Goal: Contribute content: Add original content to the website for others to see

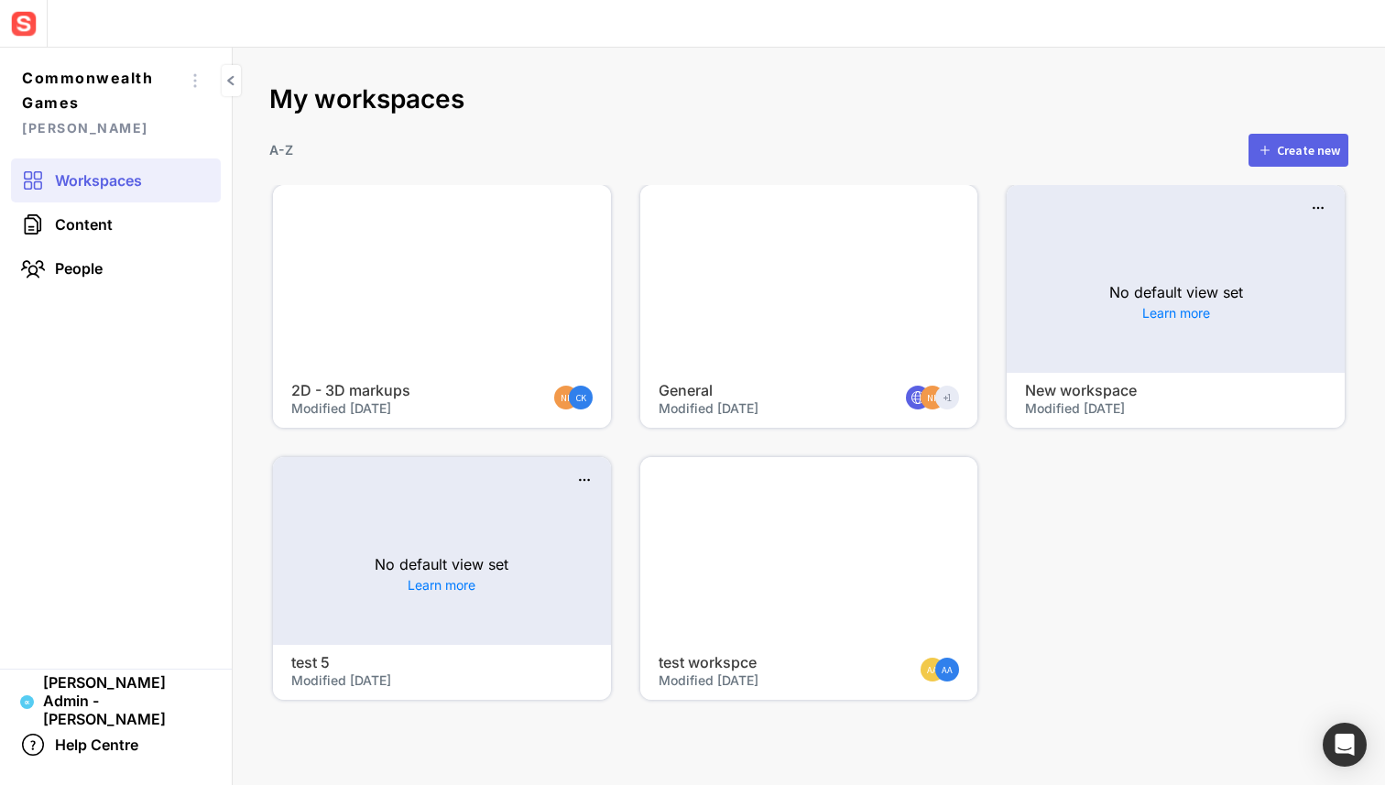
click at [17, 26] on img at bounding box center [23, 23] width 33 height 33
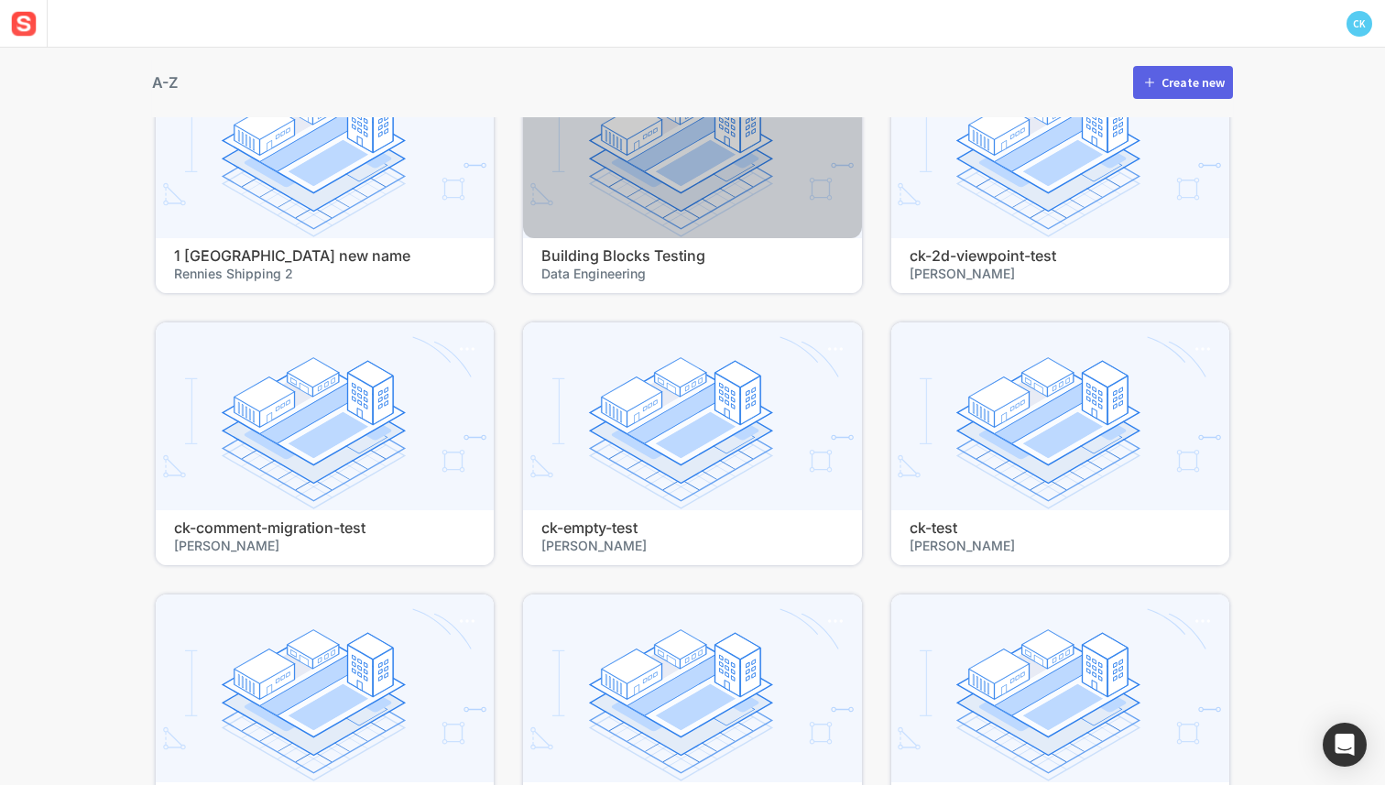
scroll to position [212, 0]
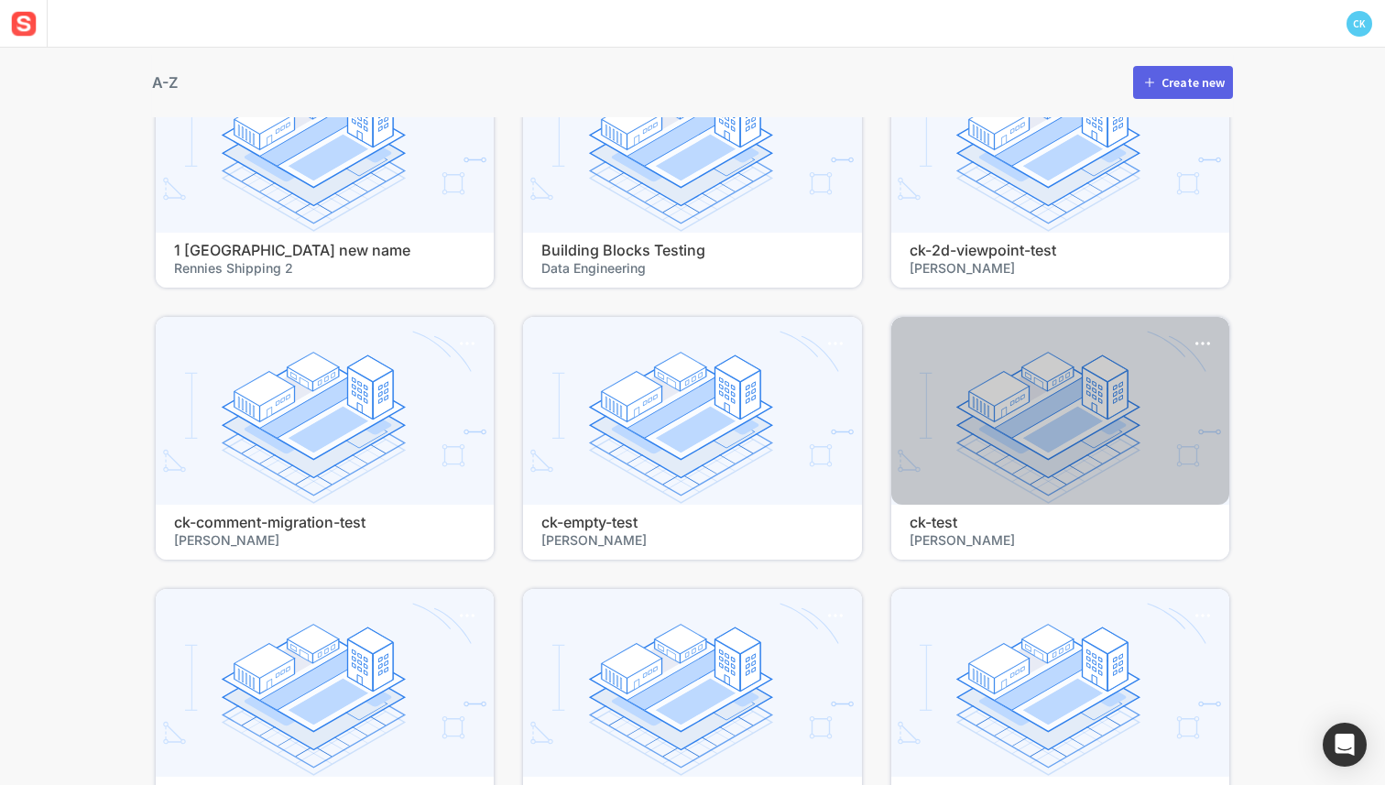
click at [996, 540] on span "[PERSON_NAME]" at bounding box center [1060, 539] width 301 height 17
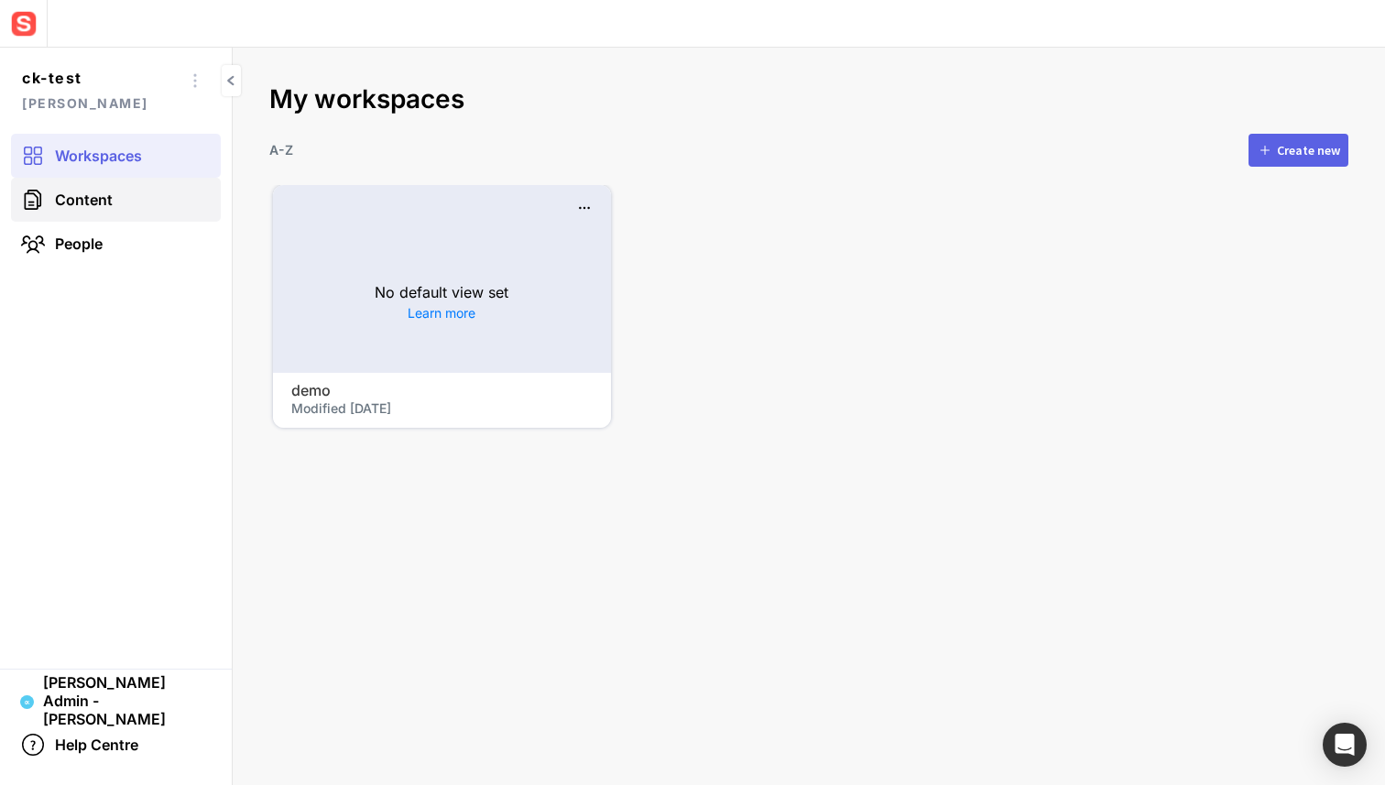
click at [96, 187] on link "Content" at bounding box center [116, 200] width 210 height 44
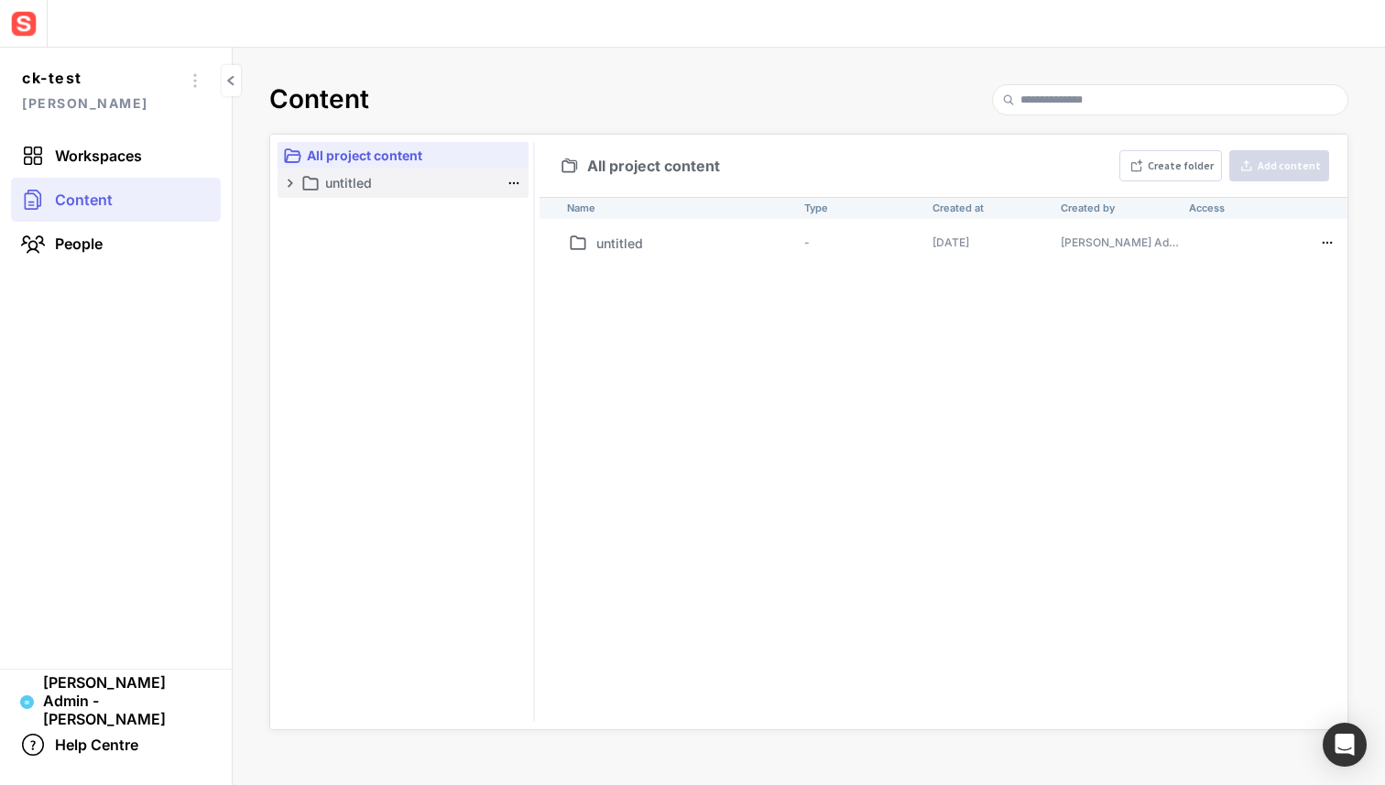
click at [403, 178] on p "untitled" at bounding box center [412, 183] width 174 height 22
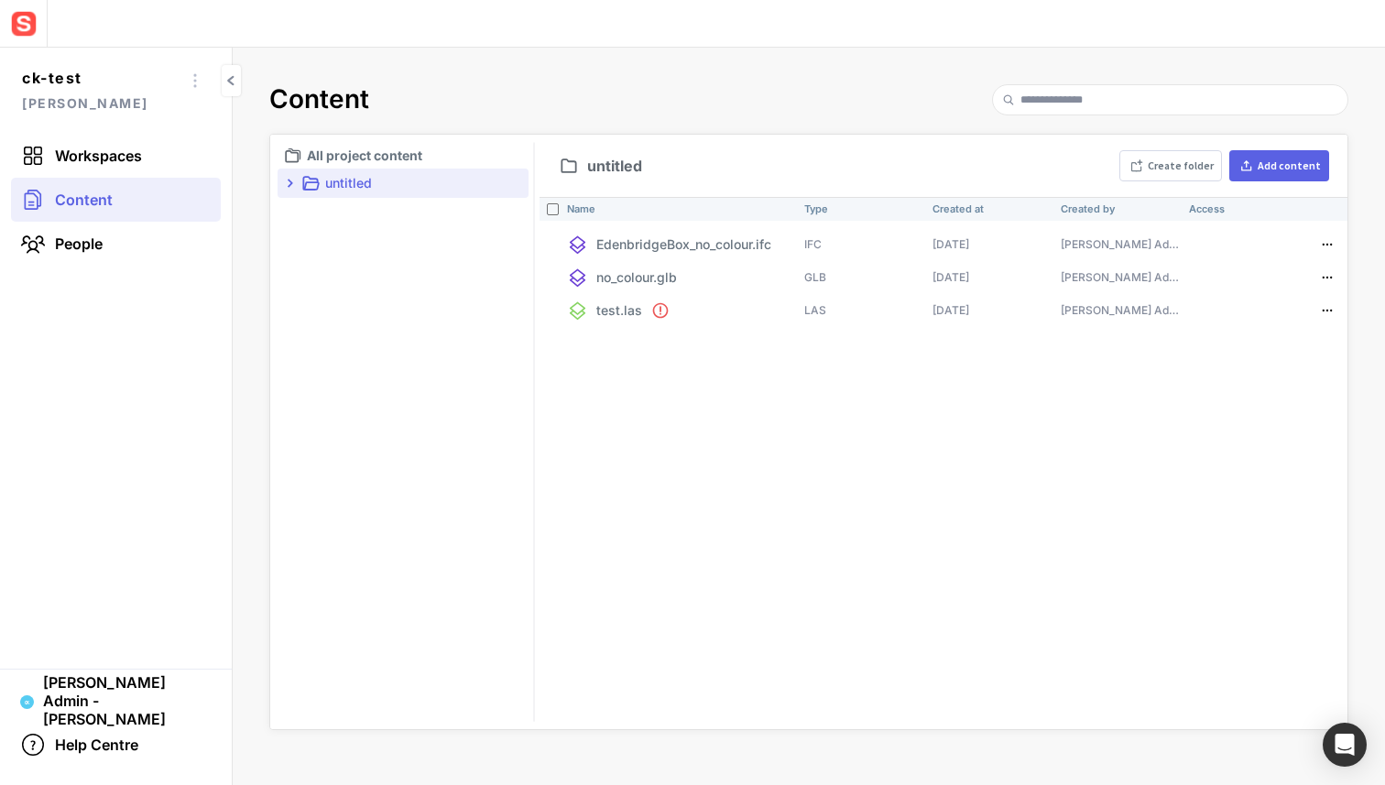
click at [1261, 190] on div "untitled Create folder Add content" at bounding box center [944, 166] width 808 height 62
click at [1261, 180] on button "Add content" at bounding box center [1280, 165] width 100 height 31
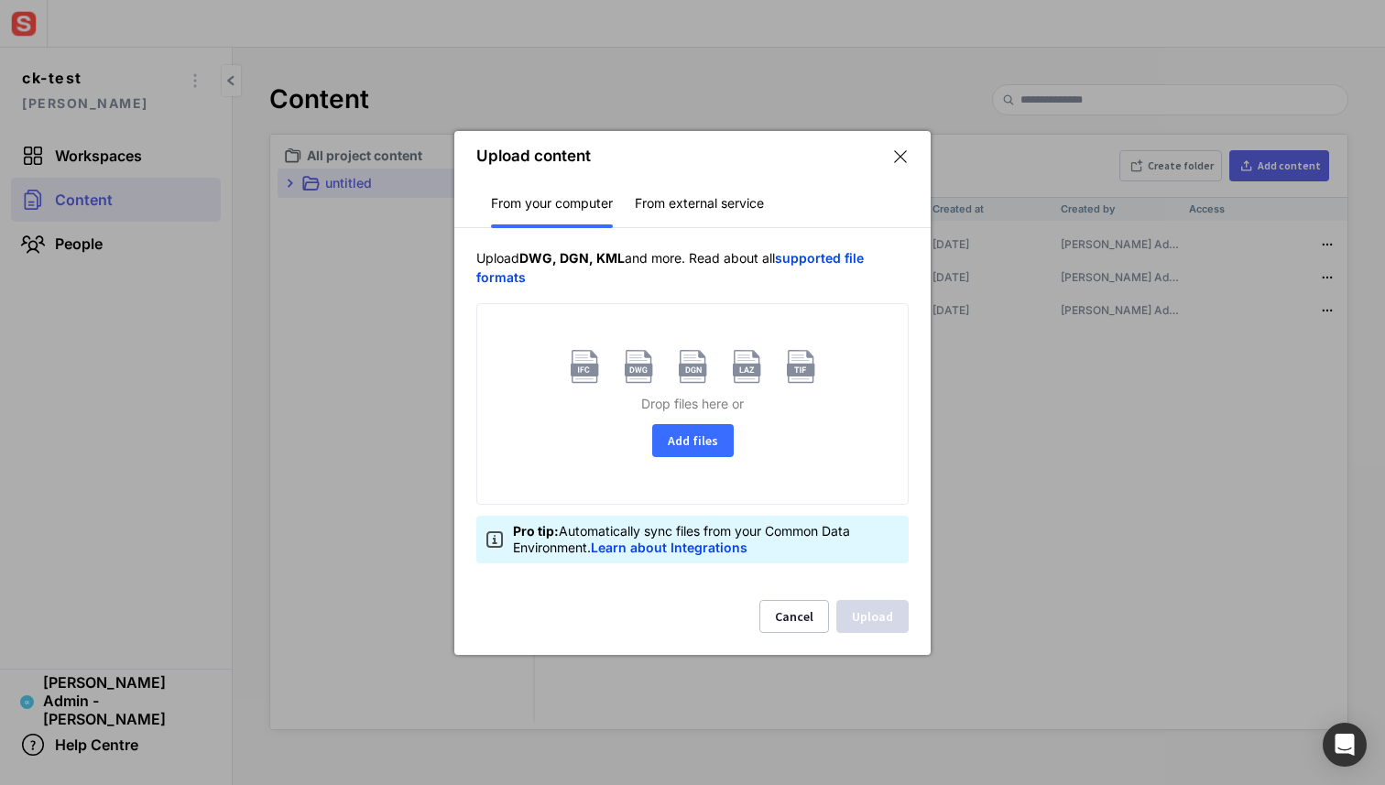
click at [683, 429] on button "Add files" at bounding box center [693, 440] width 82 height 33
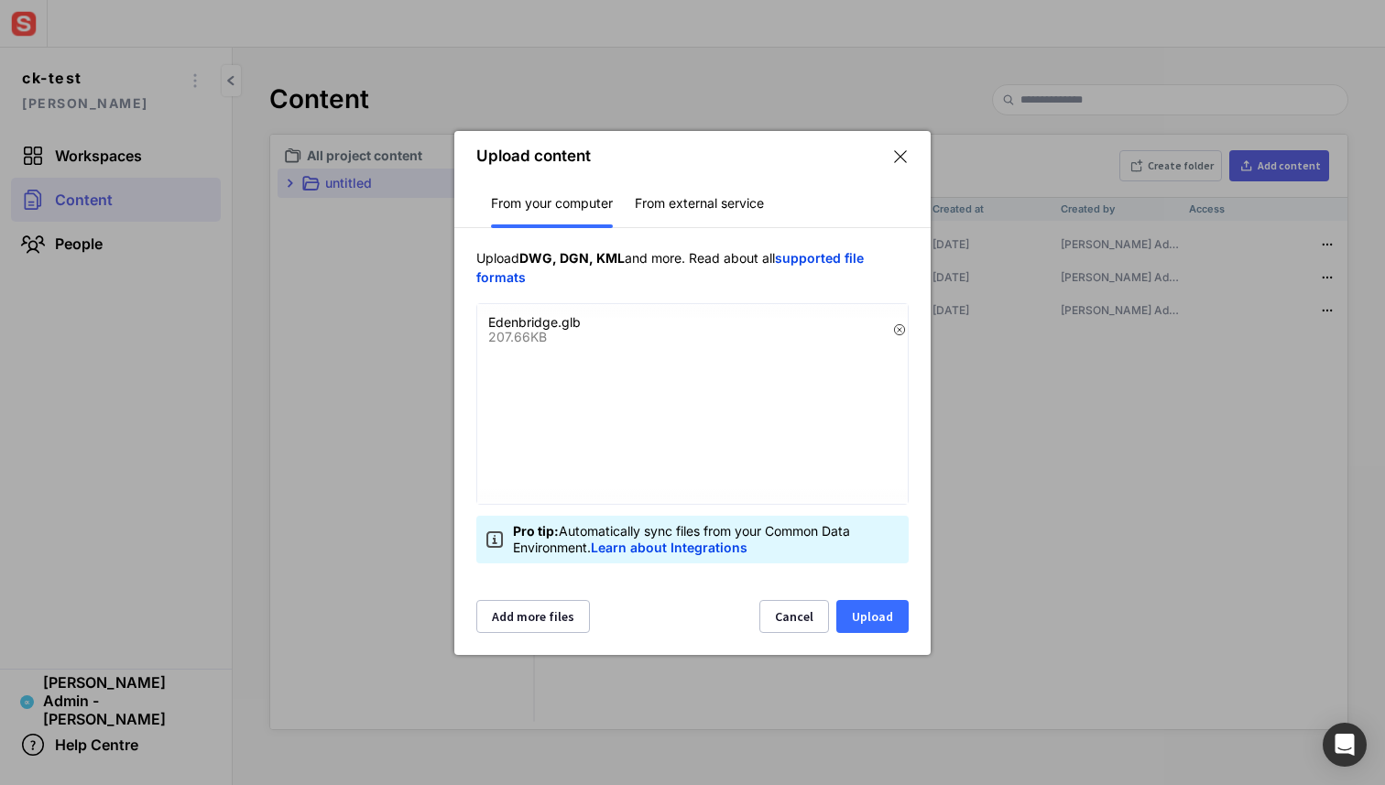
click at [882, 619] on button "Upload" at bounding box center [873, 616] width 72 height 33
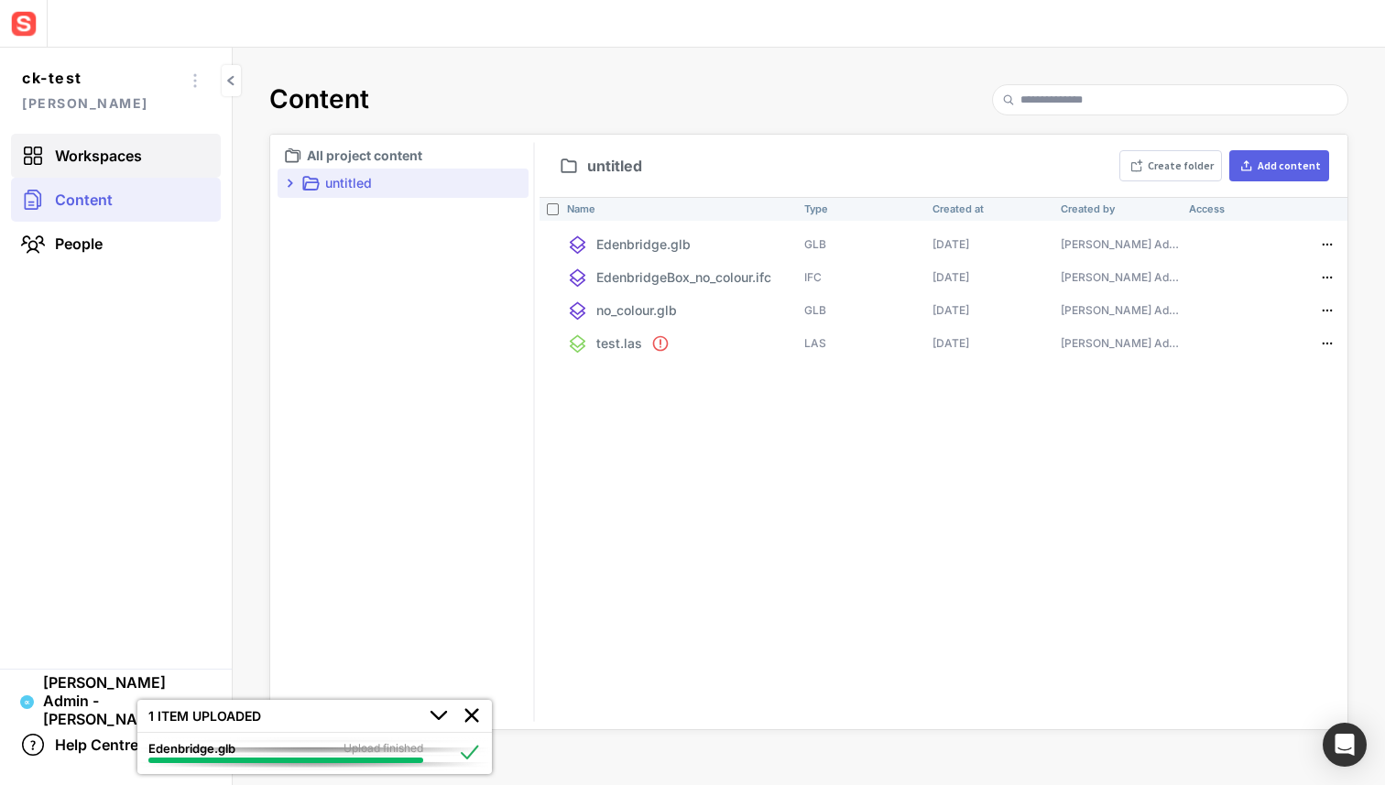
click at [147, 148] on link "Workspaces" at bounding box center [116, 156] width 210 height 44
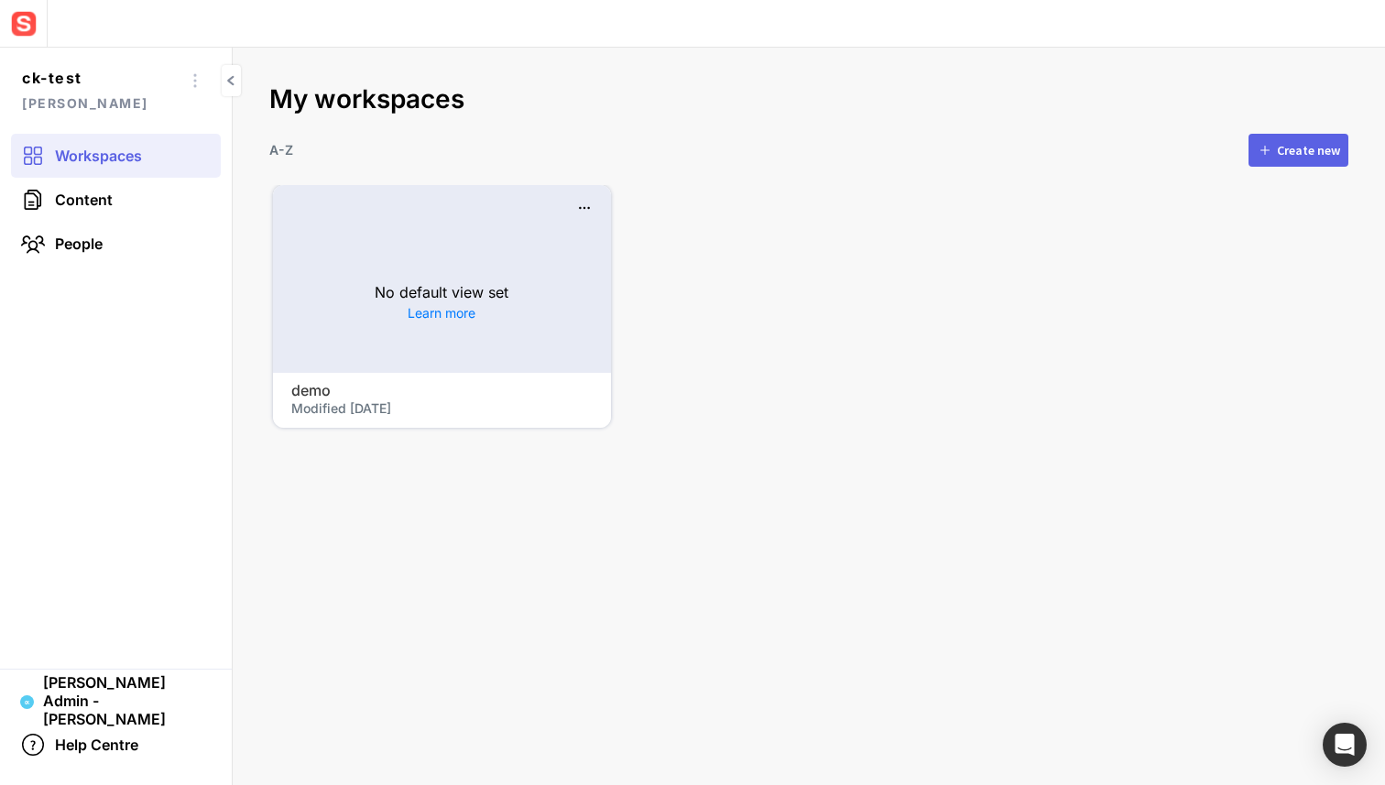
click at [1300, 149] on div "Create new" at bounding box center [1308, 150] width 63 height 13
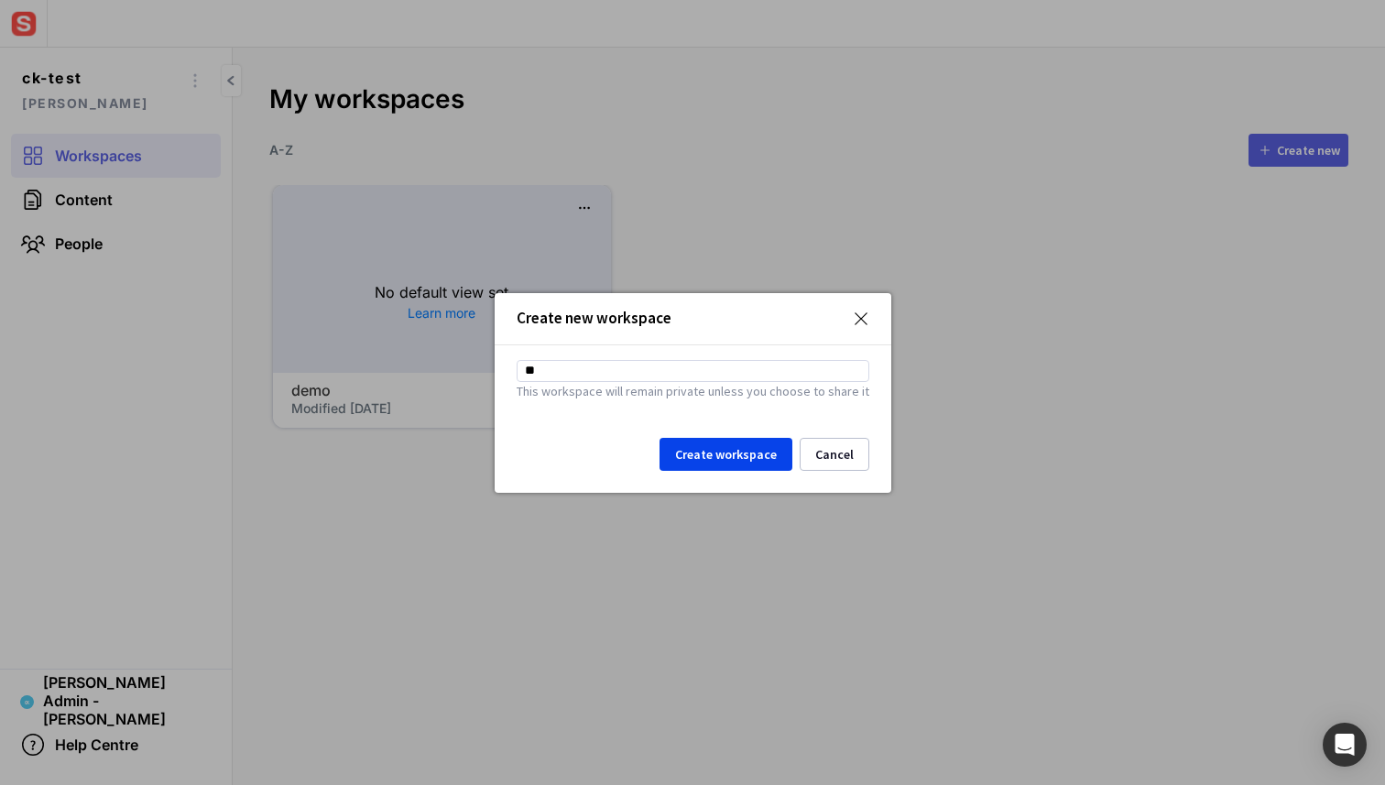
type input "*"
type input "**********"
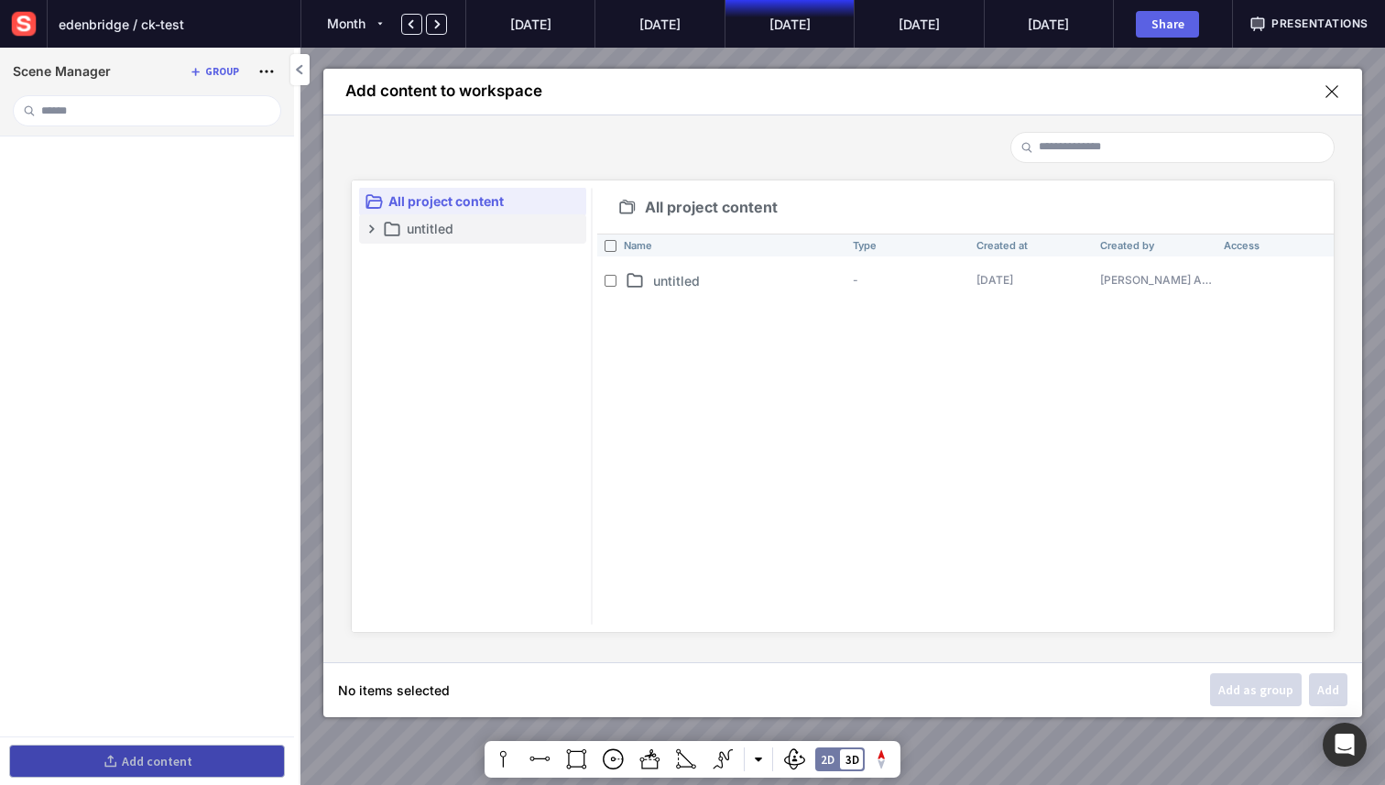
click at [370, 235] on mapp-icon at bounding box center [372, 229] width 15 height 15
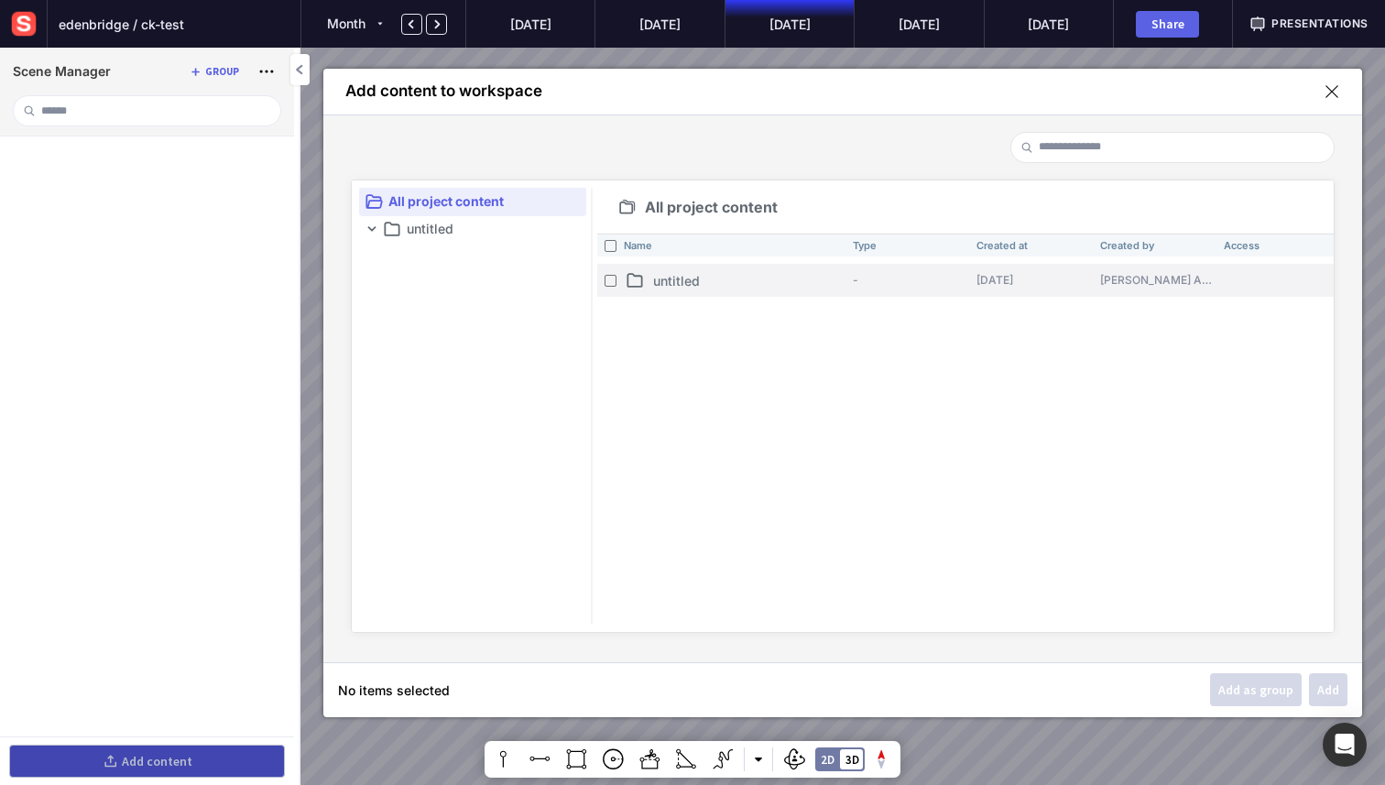
click at [692, 279] on p "untitled" at bounding box center [749, 280] width 192 height 19
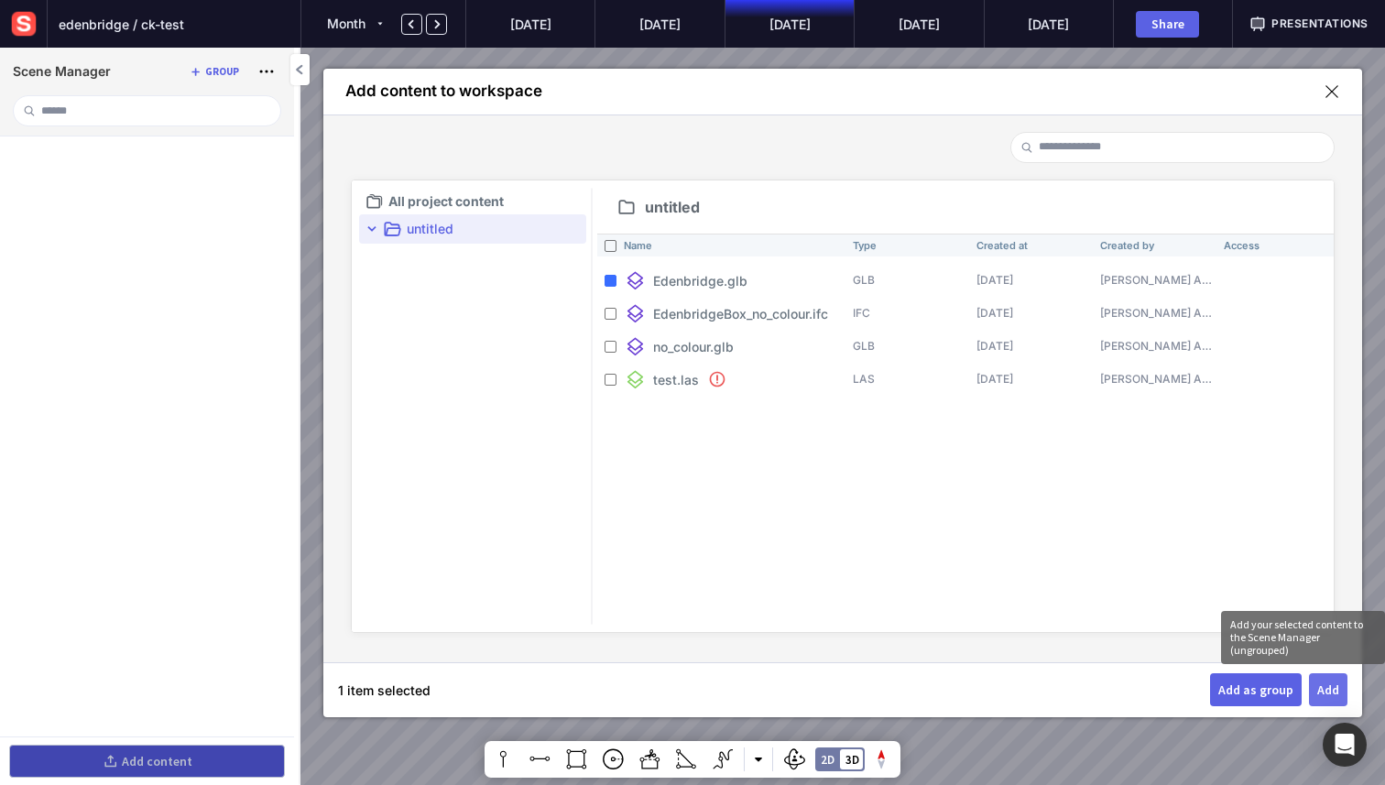
click at [1312, 686] on button "Add" at bounding box center [1328, 689] width 38 height 33
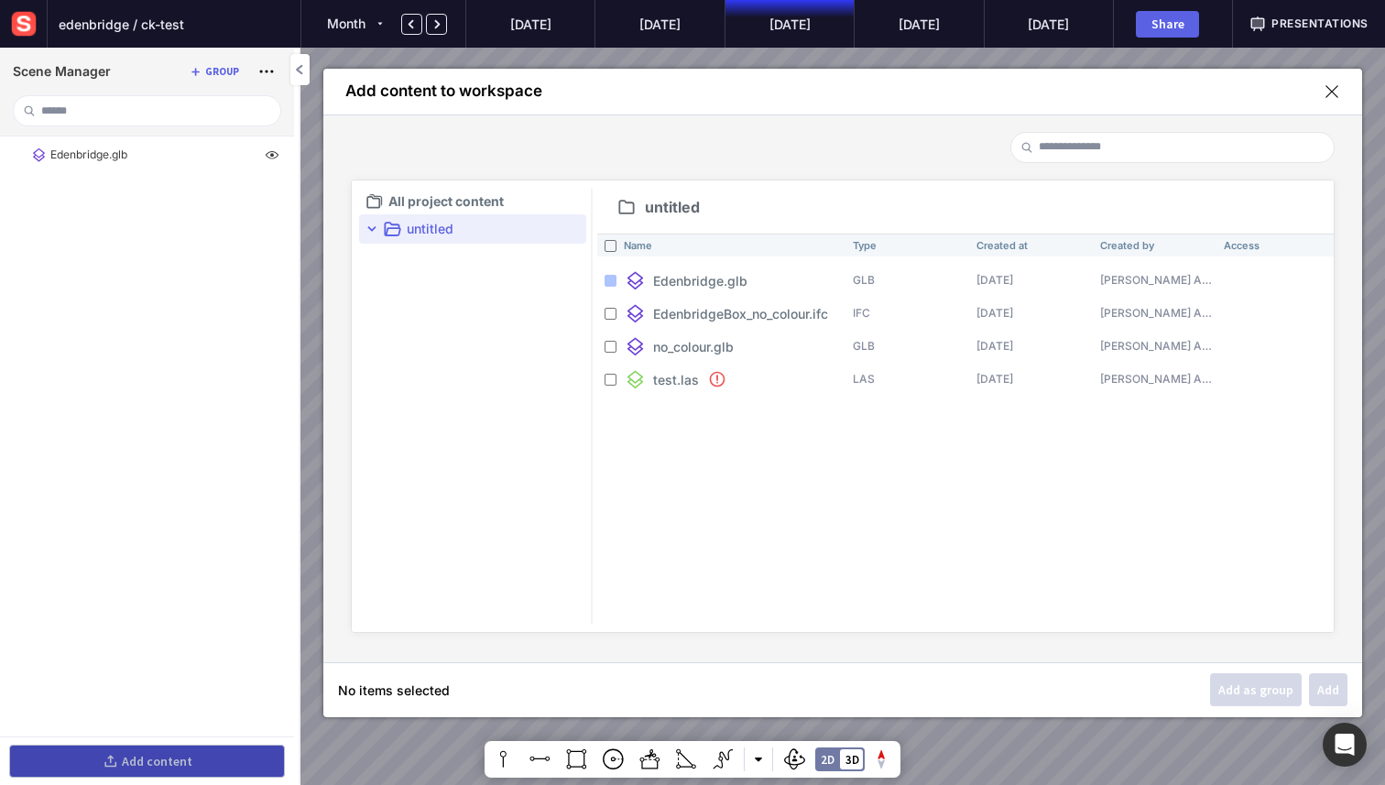
click at [1336, 96] on mapp-icon at bounding box center [1332, 91] width 16 height 16
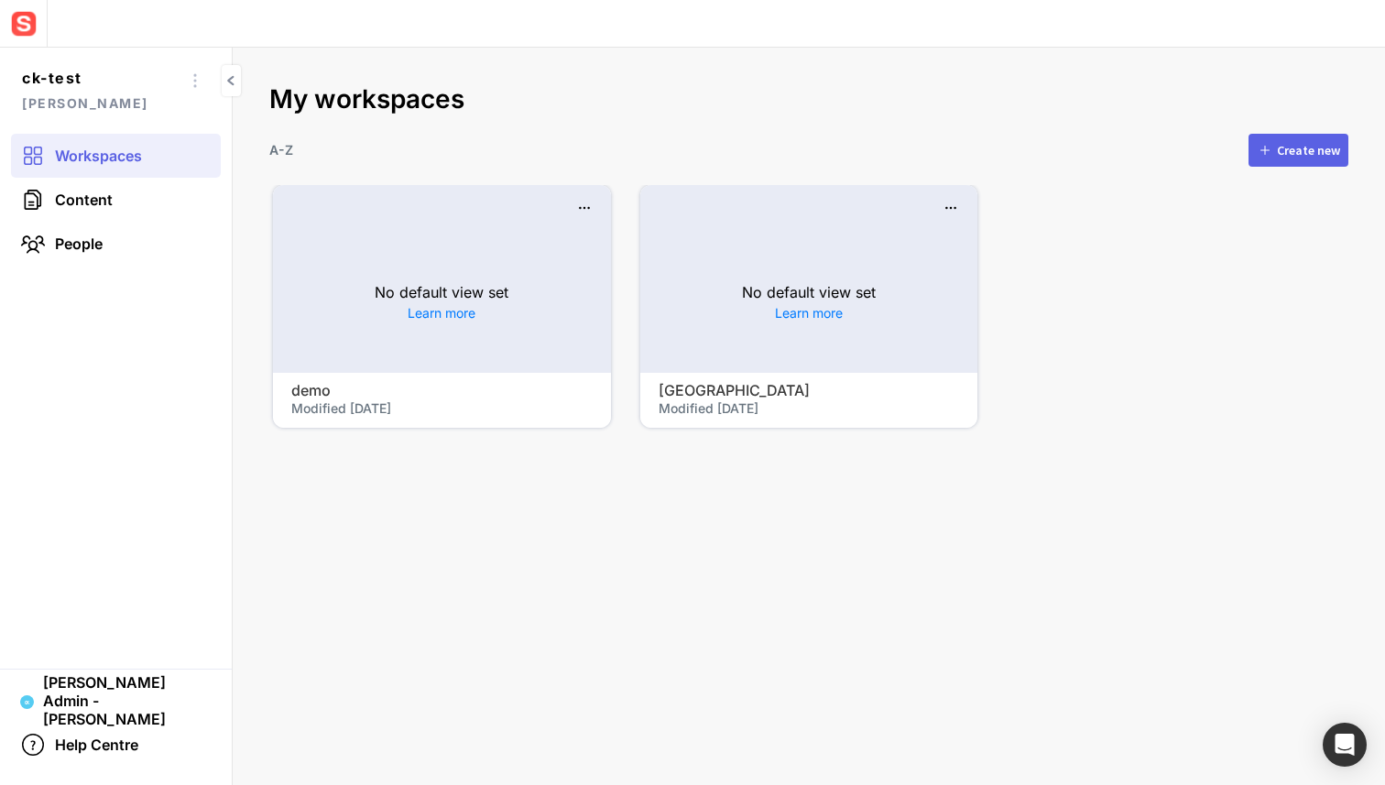
click at [729, 387] on h4 "[GEOGRAPHIC_DATA]" at bounding box center [775, 390] width 232 height 17
